Goal: Task Accomplishment & Management: Manage account settings

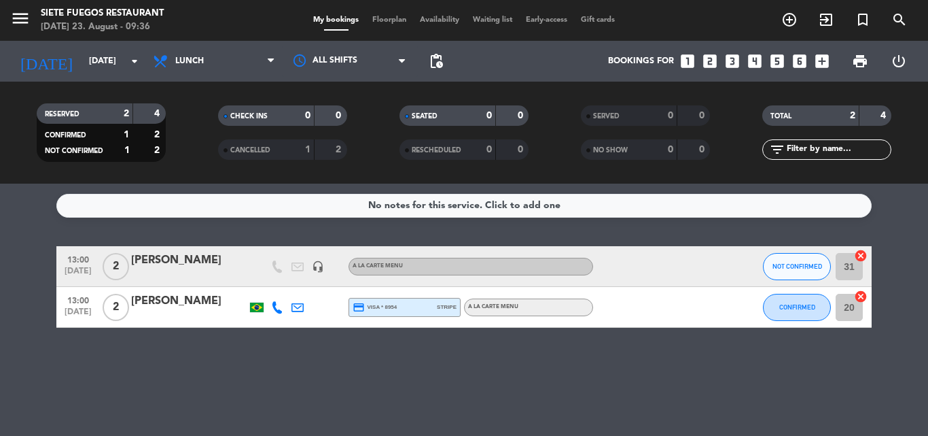
click at [113, 258] on span "2" at bounding box center [116, 266] width 26 height 27
click at [156, 267] on div "[PERSON_NAME]" at bounding box center [189, 260] width 116 height 18
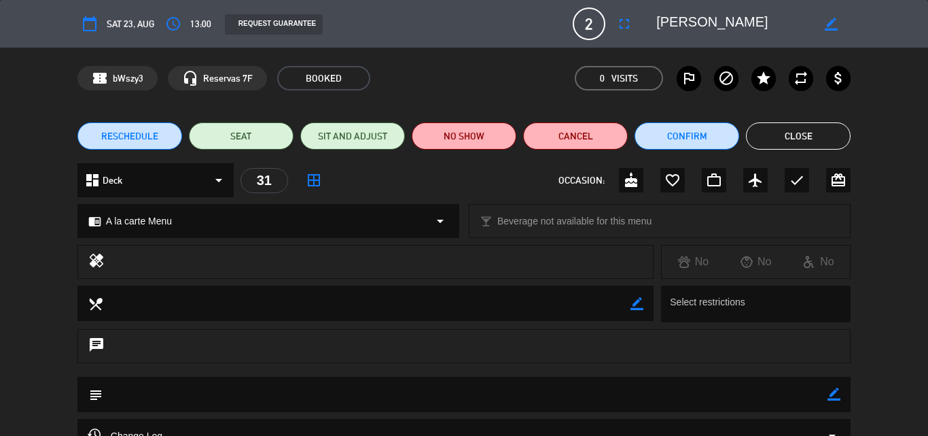
click at [810, 134] on button "Close" at bounding box center [798, 135] width 105 height 27
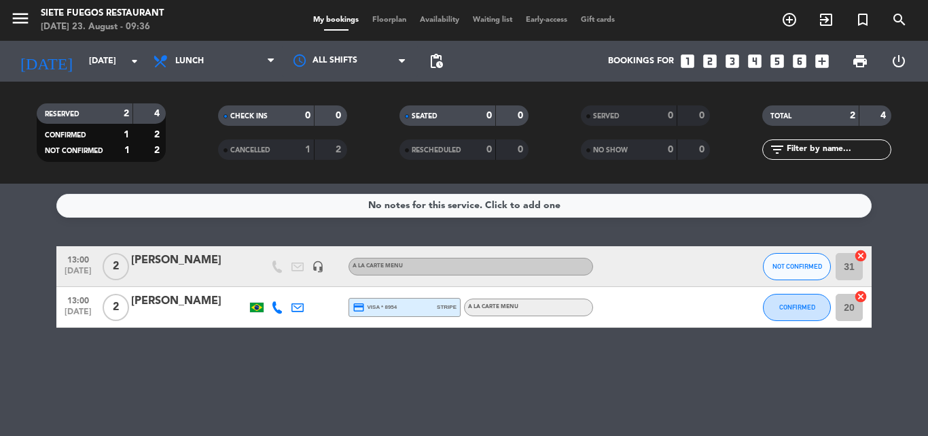
click at [171, 304] on div "[PERSON_NAME]" at bounding box center [189, 301] width 116 height 18
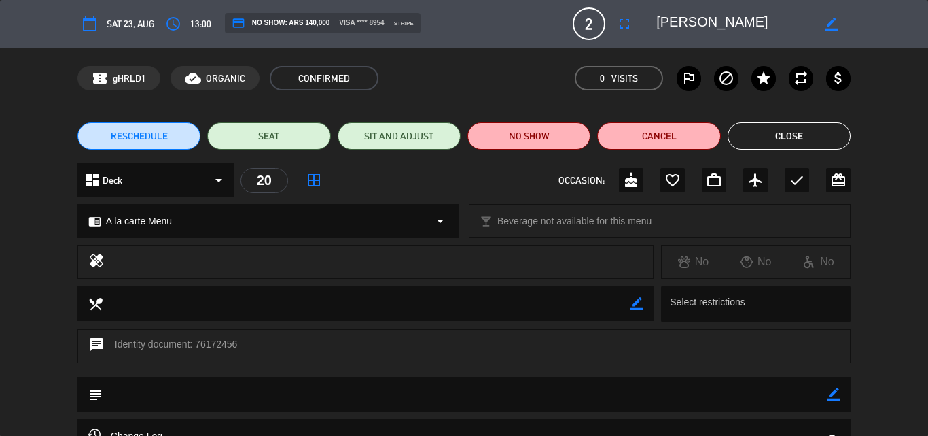
click at [765, 140] on button "Close" at bounding box center [789, 135] width 123 height 27
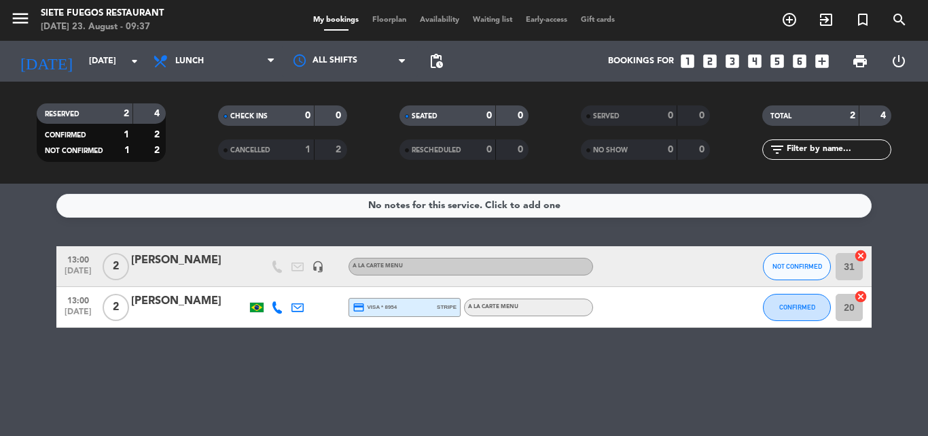
click at [861, 70] on span "print" at bounding box center [860, 61] width 27 height 27
click at [857, 58] on span "print" at bounding box center [860, 61] width 16 height 16
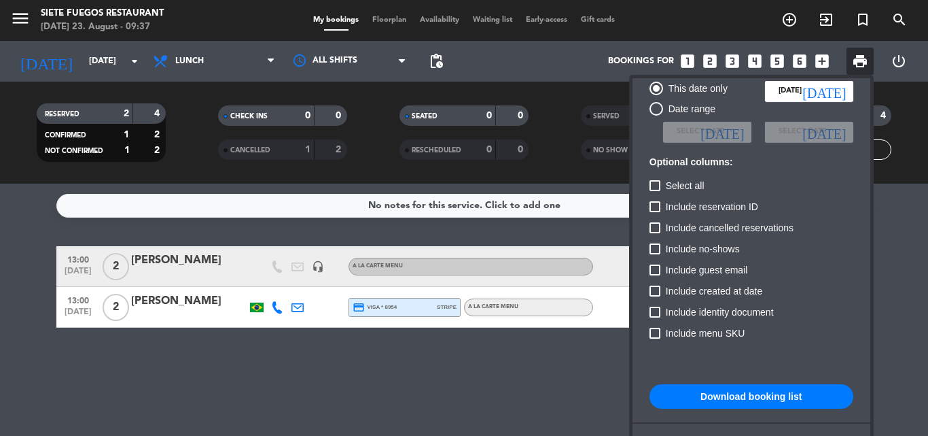
scroll to position [83, 0]
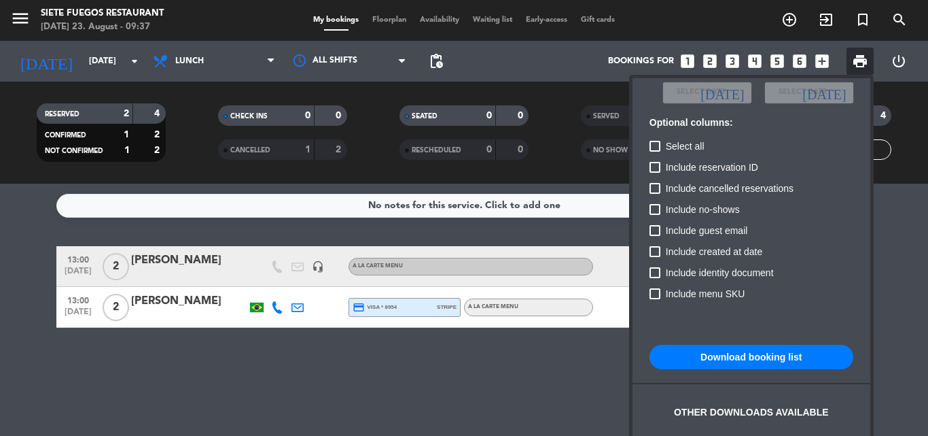
click at [753, 364] on button "Download booking list" at bounding box center [752, 356] width 204 height 24
click at [29, 264] on div at bounding box center [464, 218] width 928 height 436
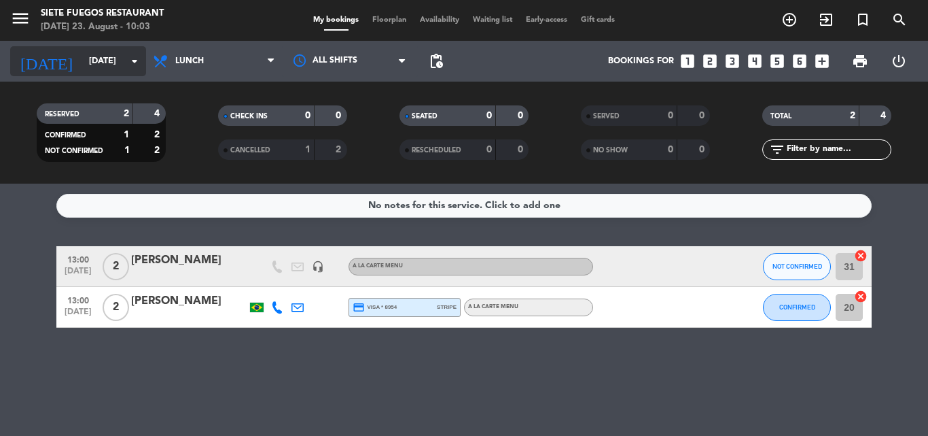
click at [123, 65] on input "[DATE]" at bounding box center [139, 61] width 115 height 23
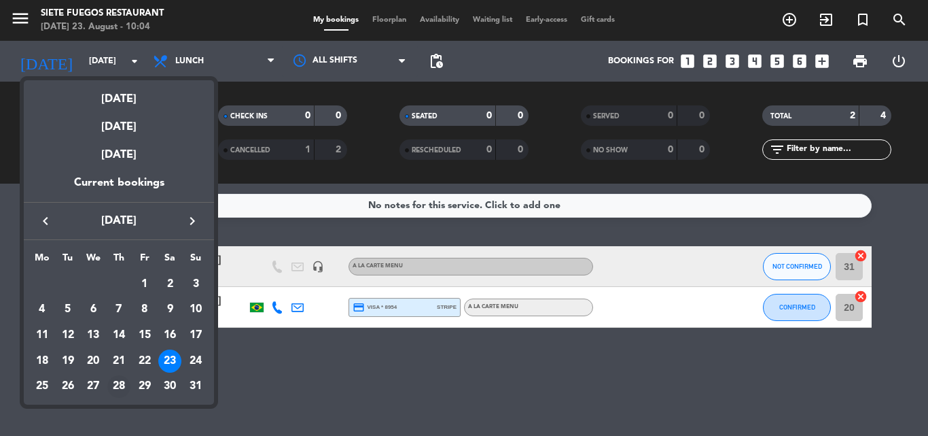
click at [114, 387] on div "28" at bounding box center [118, 386] width 23 height 23
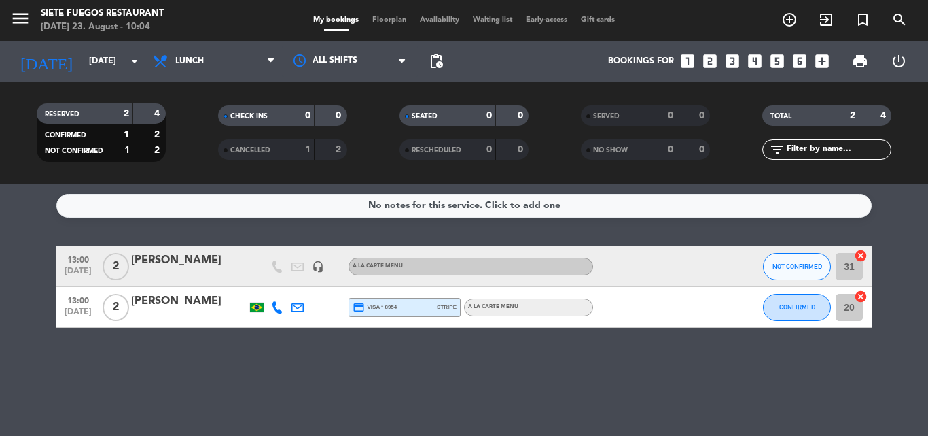
type input "Thu 28 Aug"
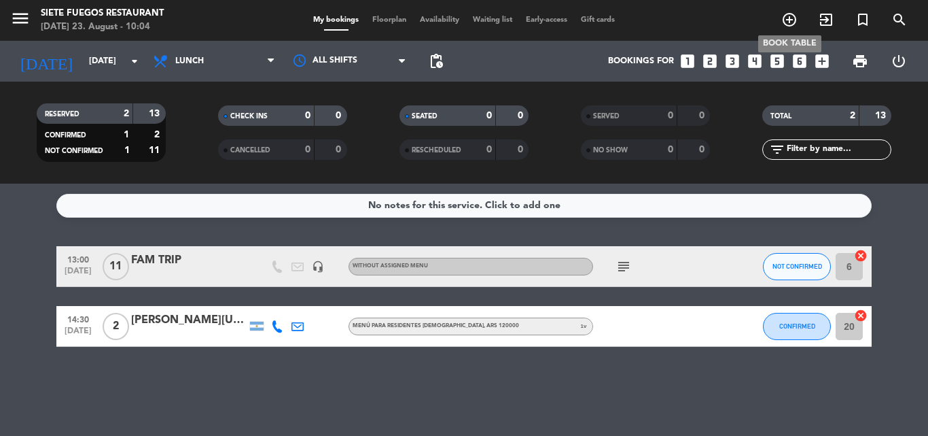
click at [792, 17] on icon "add_circle_outline" at bounding box center [789, 20] width 16 height 16
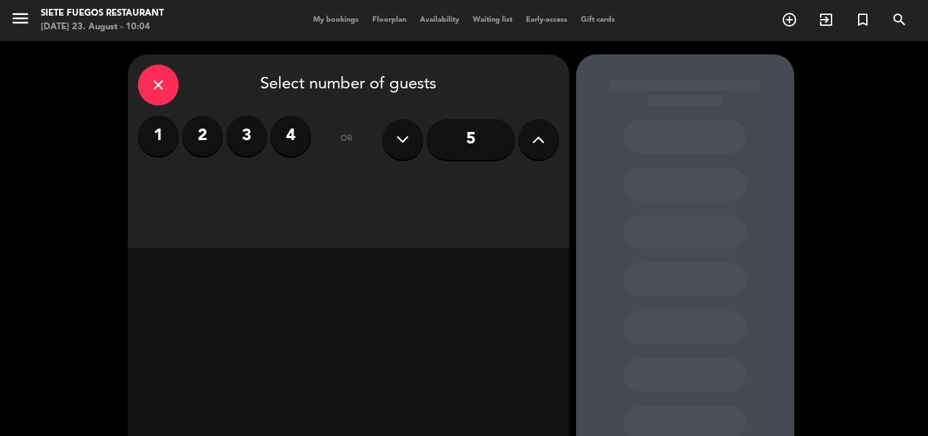
click at [164, 82] on icon "close" at bounding box center [158, 85] width 16 height 16
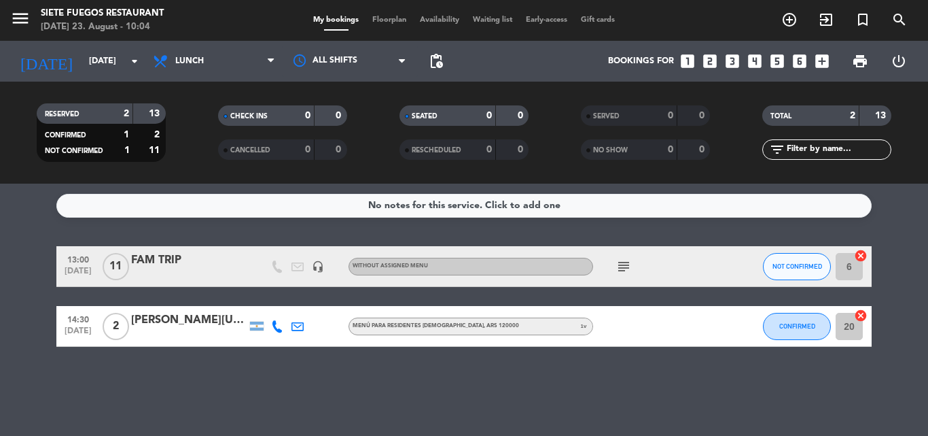
click at [711, 58] on icon "looks_two" at bounding box center [710, 61] width 18 height 18
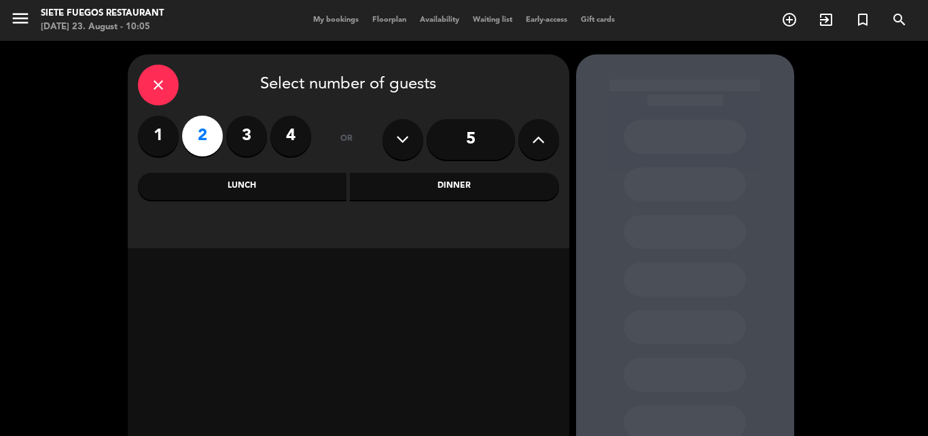
click at [227, 188] on div "Lunch" at bounding box center [242, 186] width 209 height 27
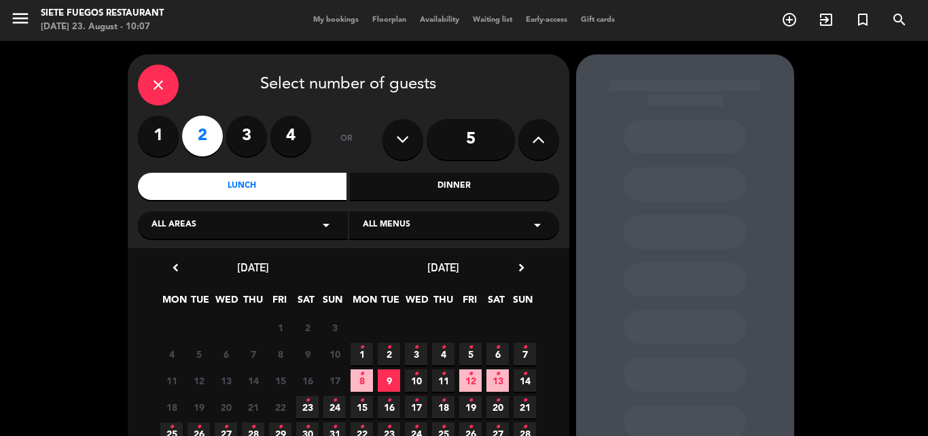
click at [150, 73] on div "close" at bounding box center [158, 85] width 41 height 41
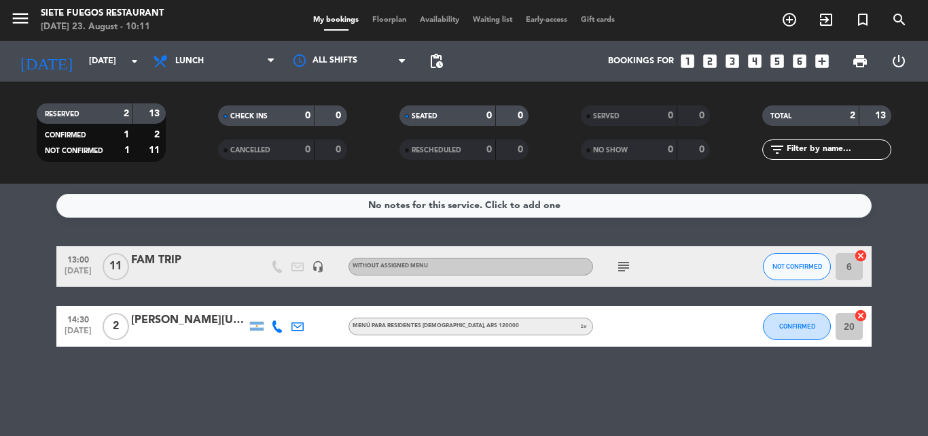
click at [205, 328] on div "María Virginia Redondo" at bounding box center [189, 320] width 116 height 18
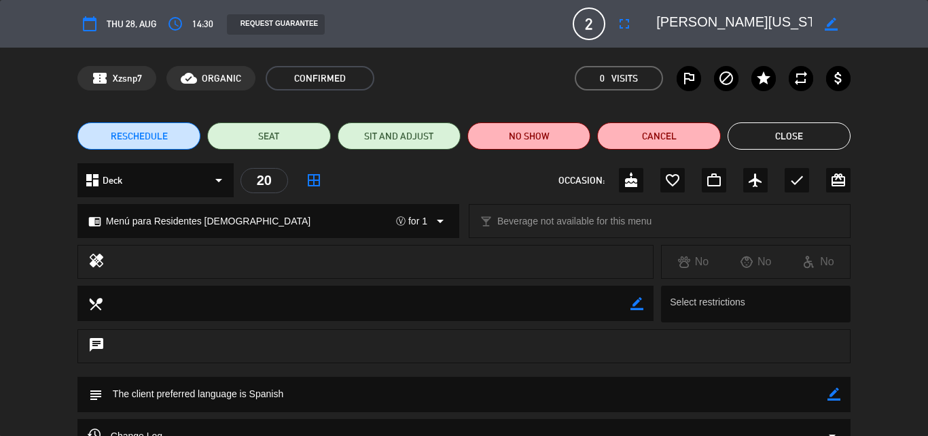
click at [756, 129] on button "Close" at bounding box center [789, 135] width 123 height 27
